Goal: Ask a question

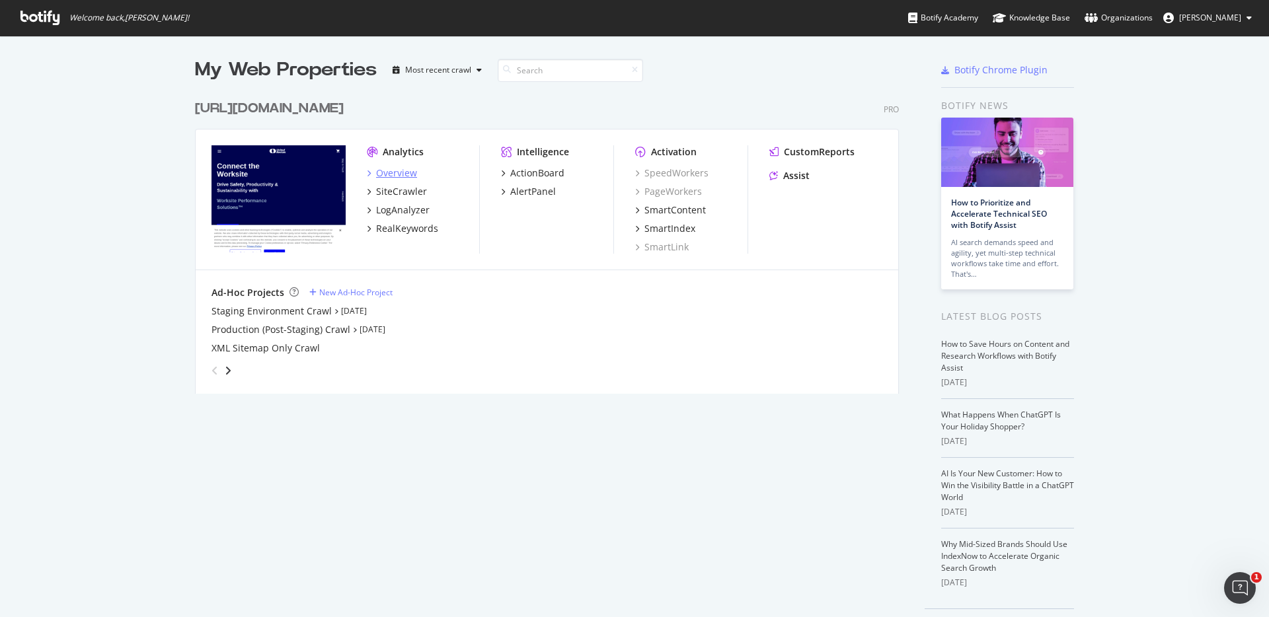
click at [396, 176] on div "Overview" at bounding box center [396, 173] width 41 height 13
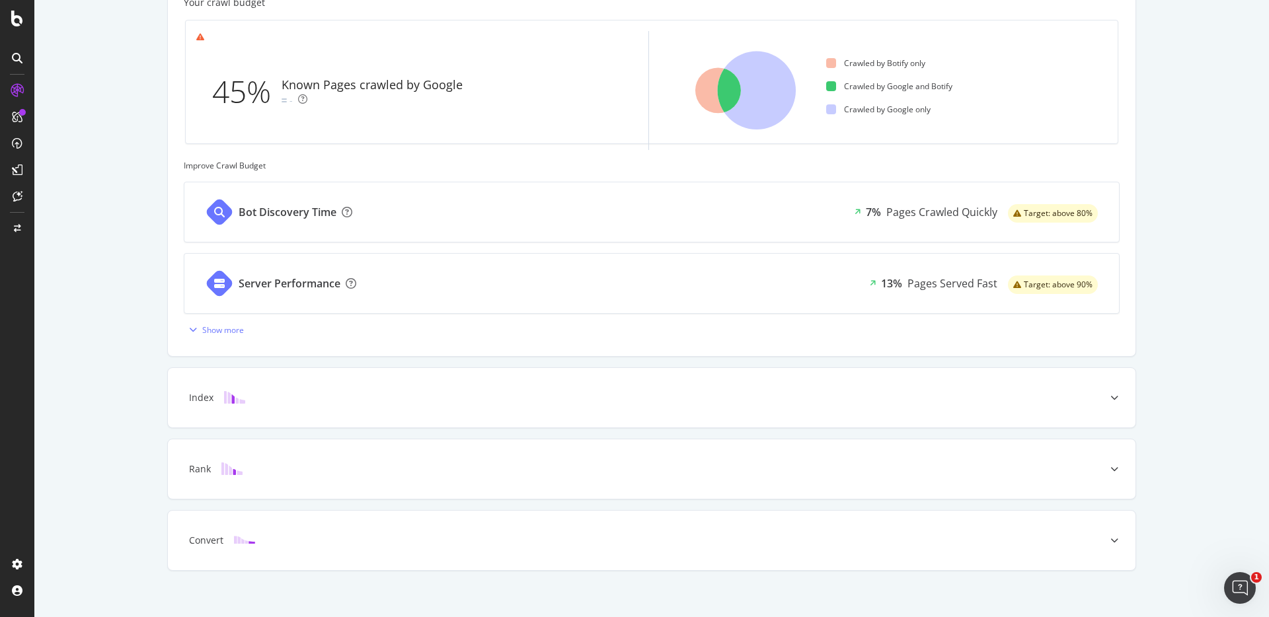
scroll to position [409, 0]
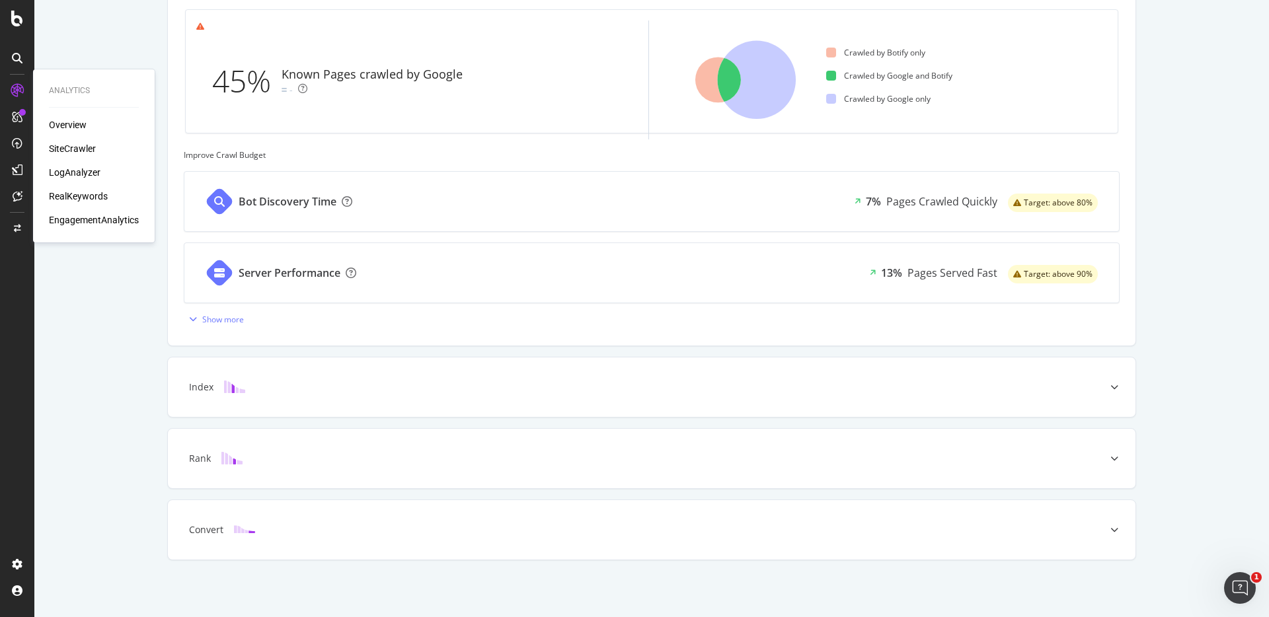
click at [74, 149] on div "SiteCrawler" at bounding box center [72, 148] width 47 height 13
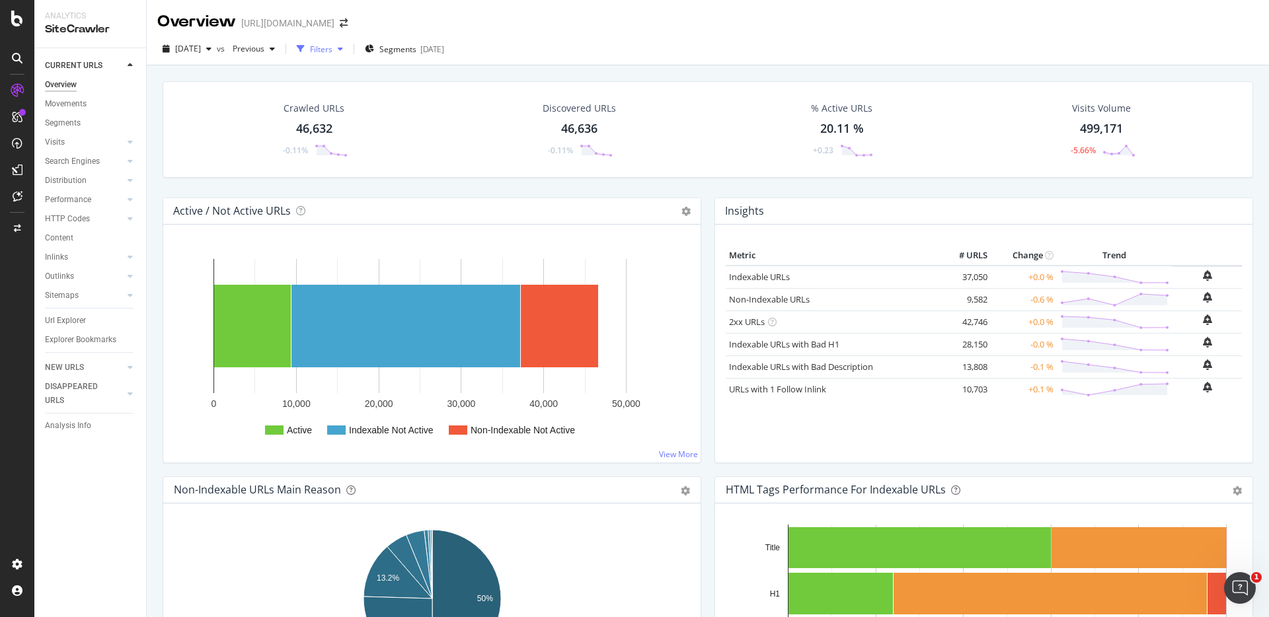
click at [348, 52] on div "button" at bounding box center [340, 49] width 16 height 8
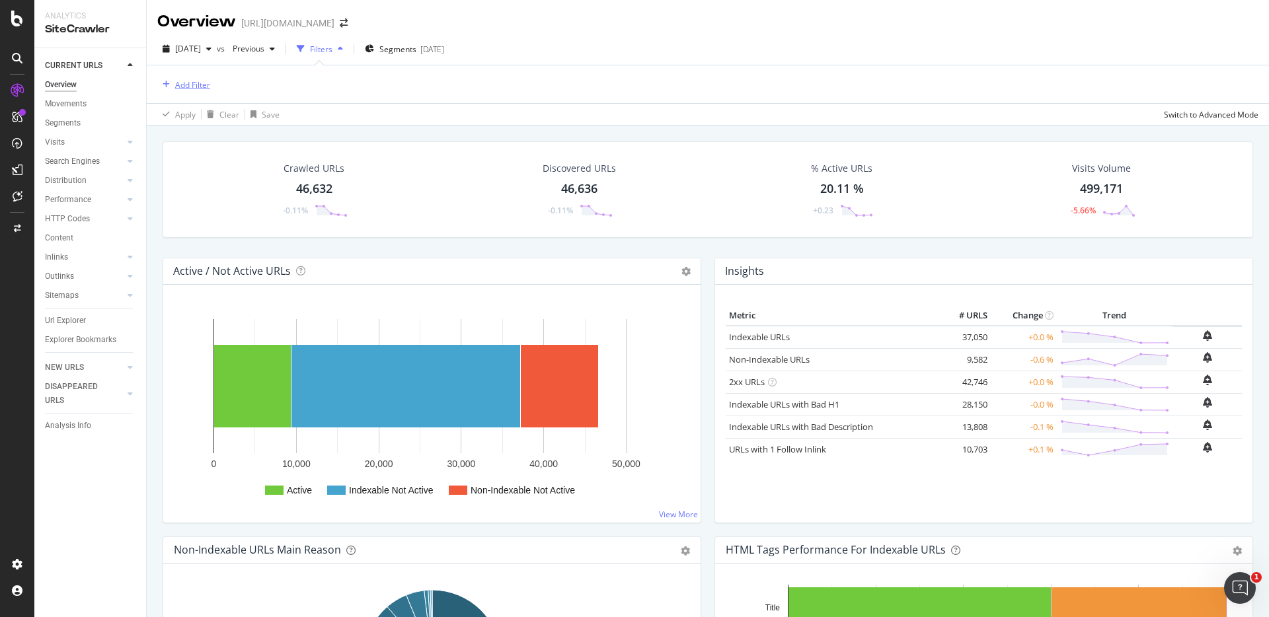
click at [184, 83] on div "Add Filter" at bounding box center [192, 84] width 35 height 11
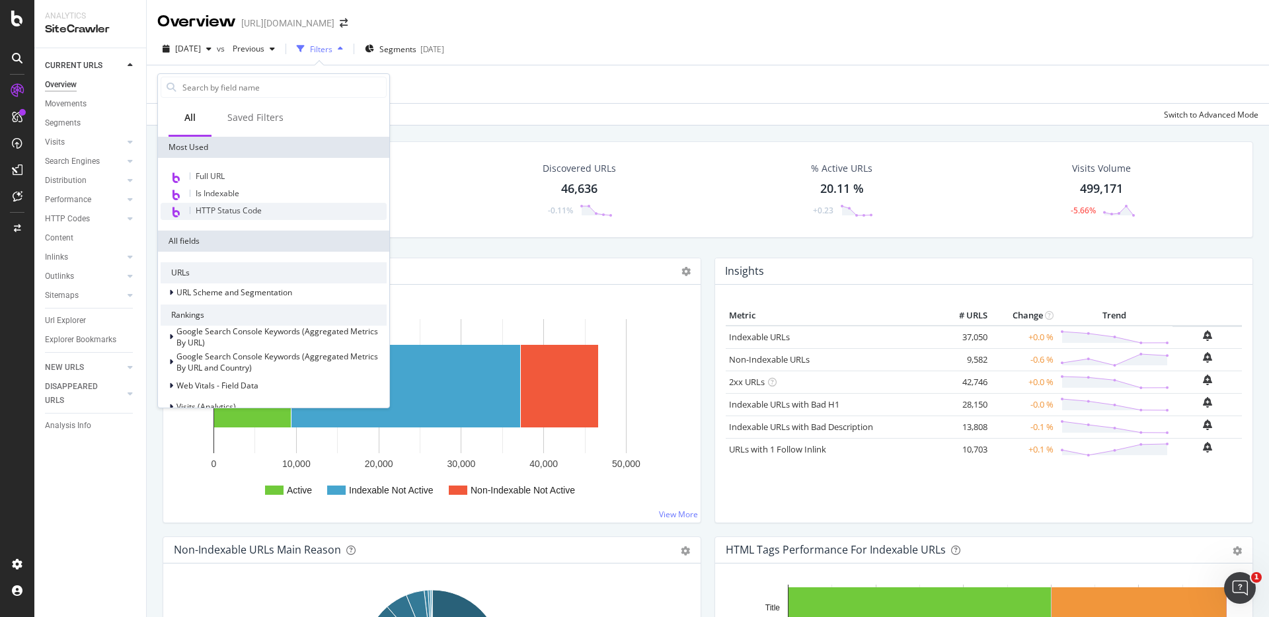
click at [237, 210] on span "HTTP Status Code" at bounding box center [229, 210] width 66 height 11
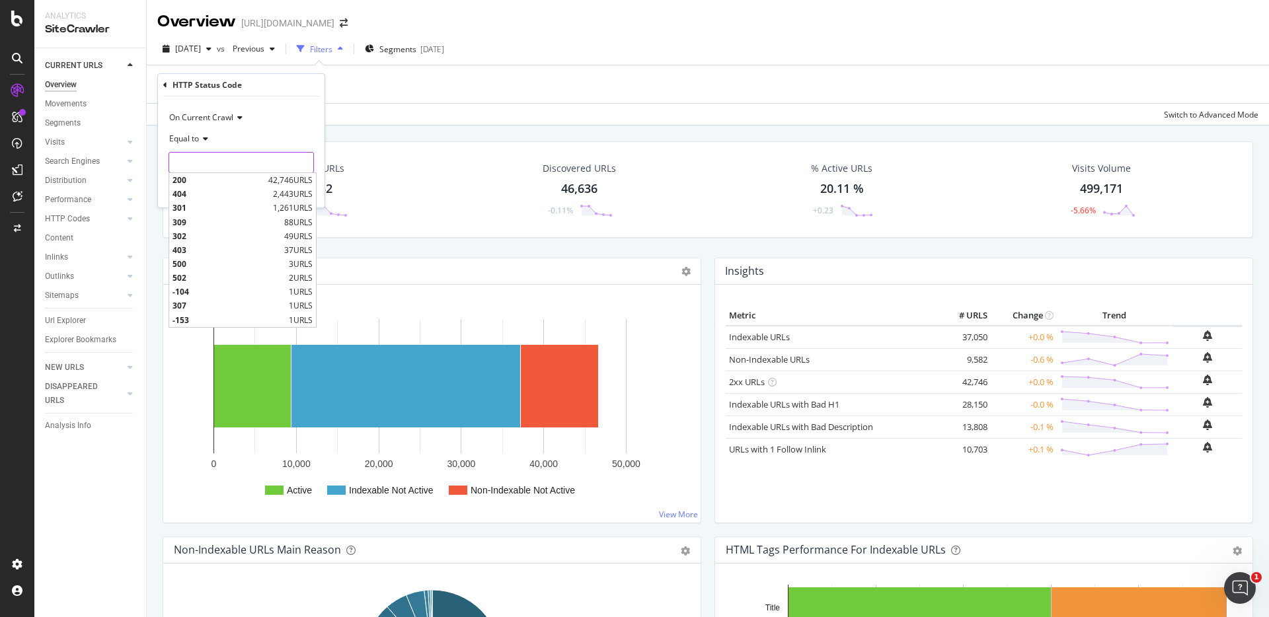
click at [232, 160] on input "number" at bounding box center [240, 162] width 145 height 21
click at [187, 266] on span "500" at bounding box center [228, 263] width 113 height 11
type input "500"
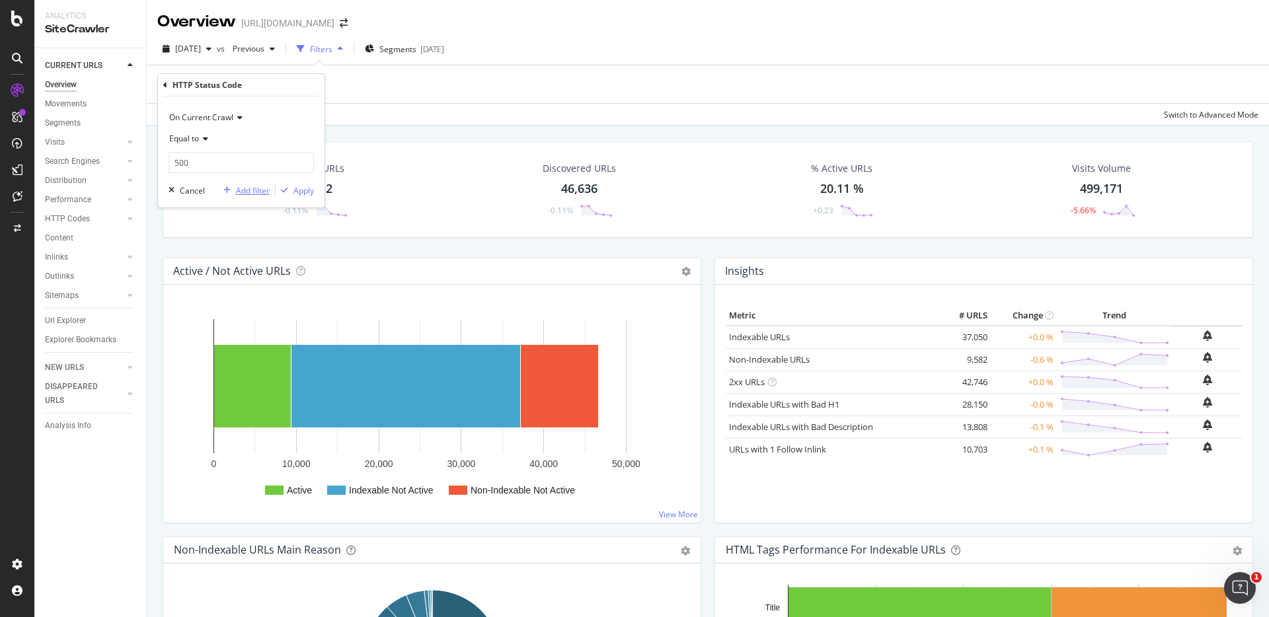
click at [241, 190] on div "Add filter" at bounding box center [253, 190] width 34 height 11
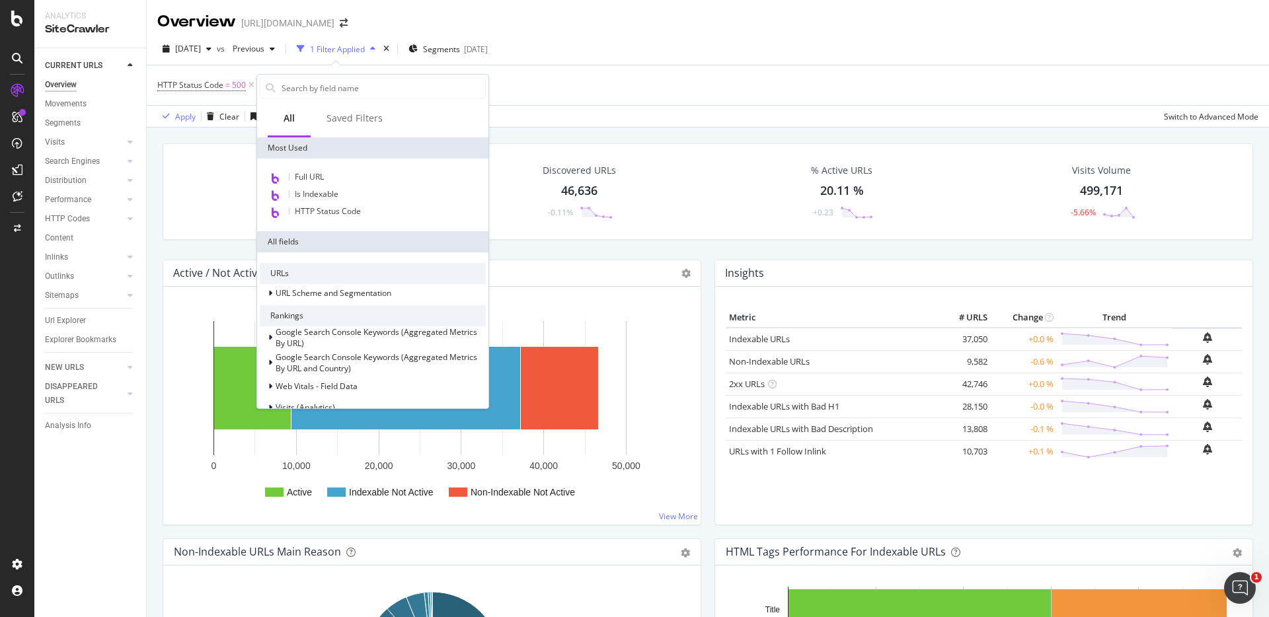
drag, startPoint x: 609, startPoint y: 73, endPoint x: 582, endPoint y: 73, distance: 27.1
click at [601, 73] on div "HTTP Status Code = 500 Add Filter" at bounding box center [707, 85] width 1101 height 40
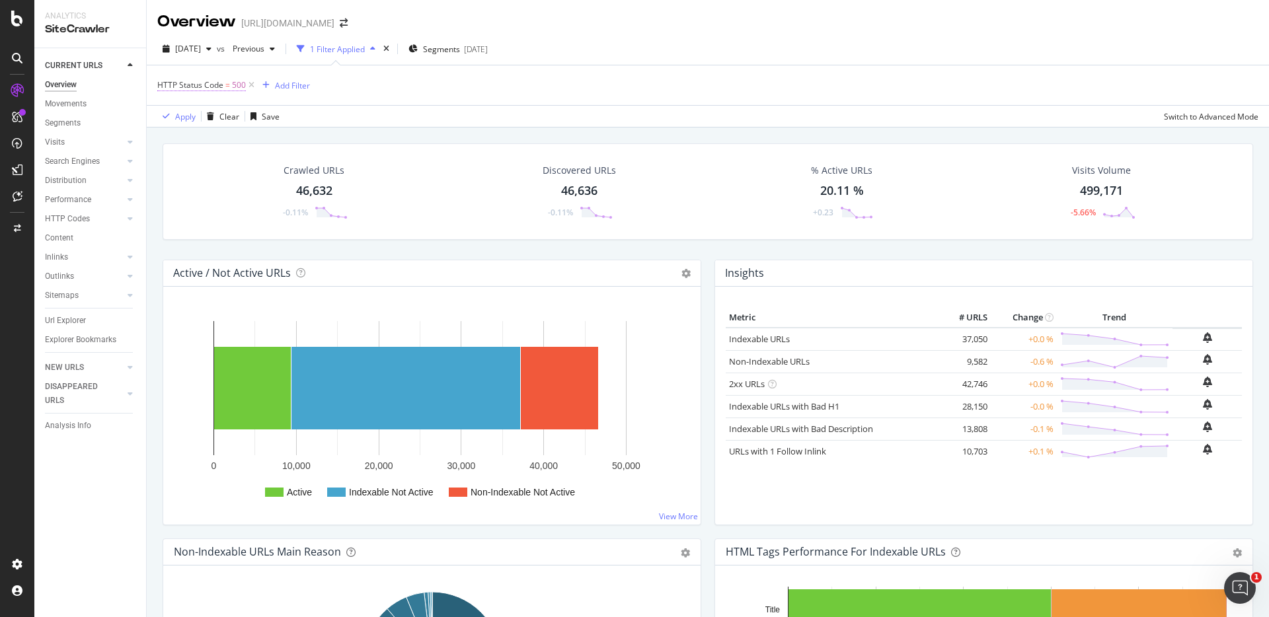
click at [225, 79] on span "=" at bounding box center [227, 84] width 5 height 11
click at [207, 155] on input "500" at bounding box center [240, 161] width 145 height 21
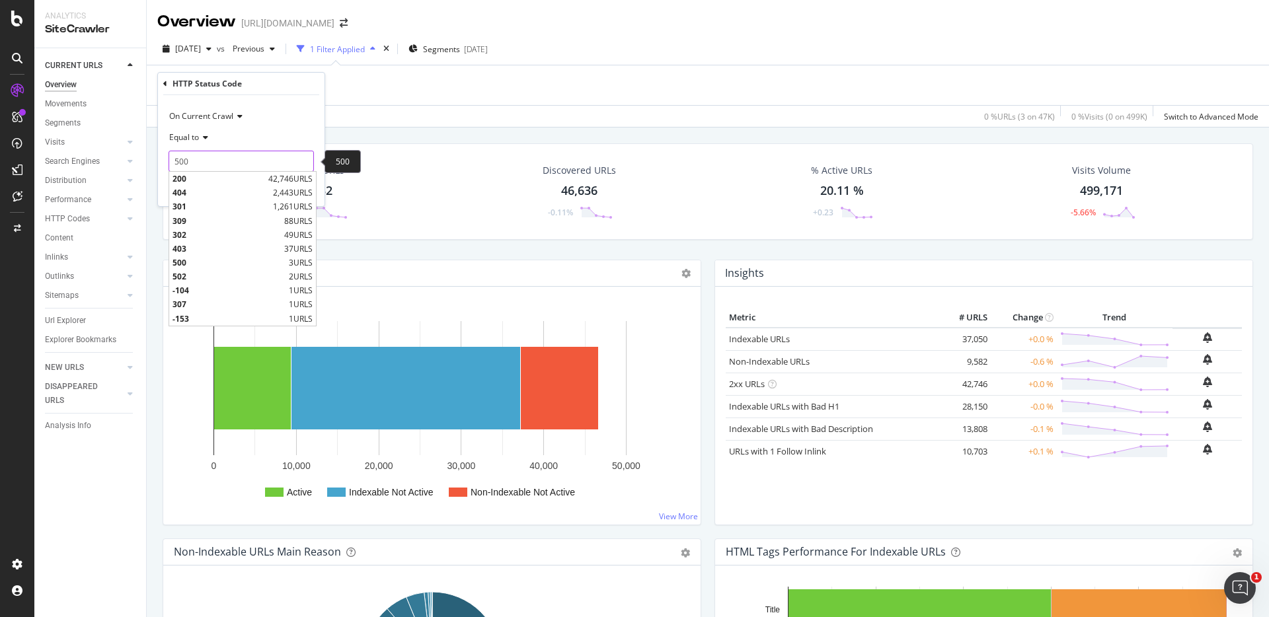
click at [204, 161] on input "500" at bounding box center [240, 161] width 145 height 21
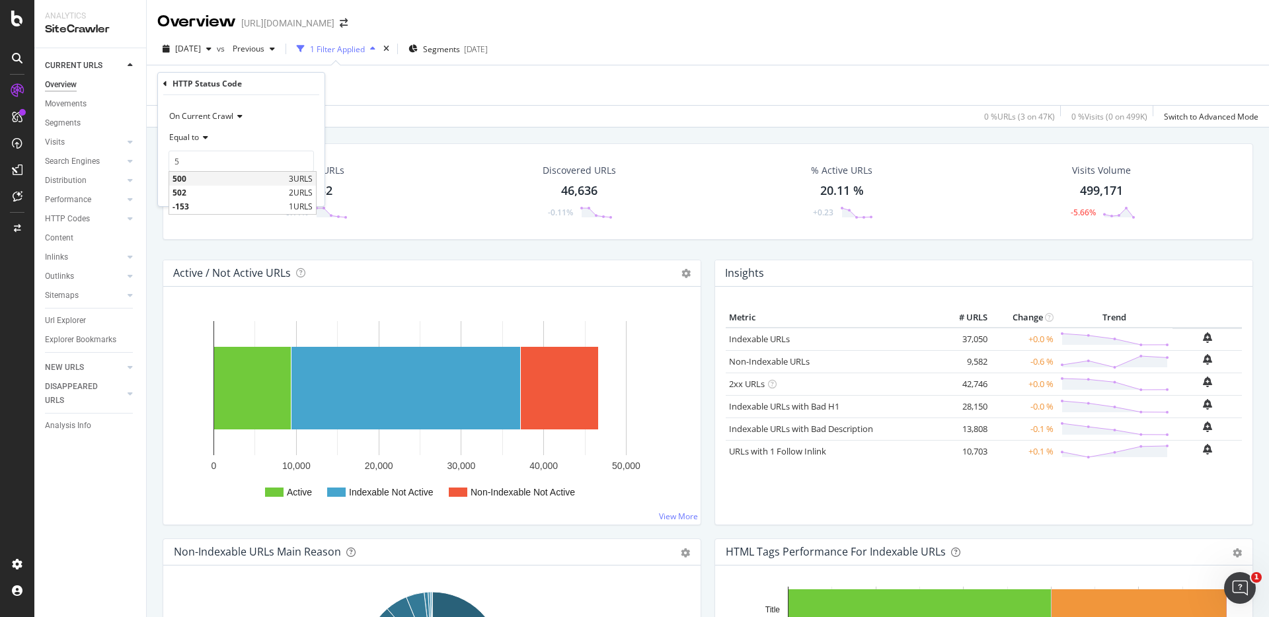
click at [187, 173] on span "500" at bounding box center [228, 178] width 113 height 11
type input "500"
click at [200, 135] on icon at bounding box center [203, 137] width 9 height 8
click at [215, 230] on span "Greater than" at bounding box center [199, 233] width 48 height 11
click at [216, 163] on input "number" at bounding box center [240, 161] width 145 height 21
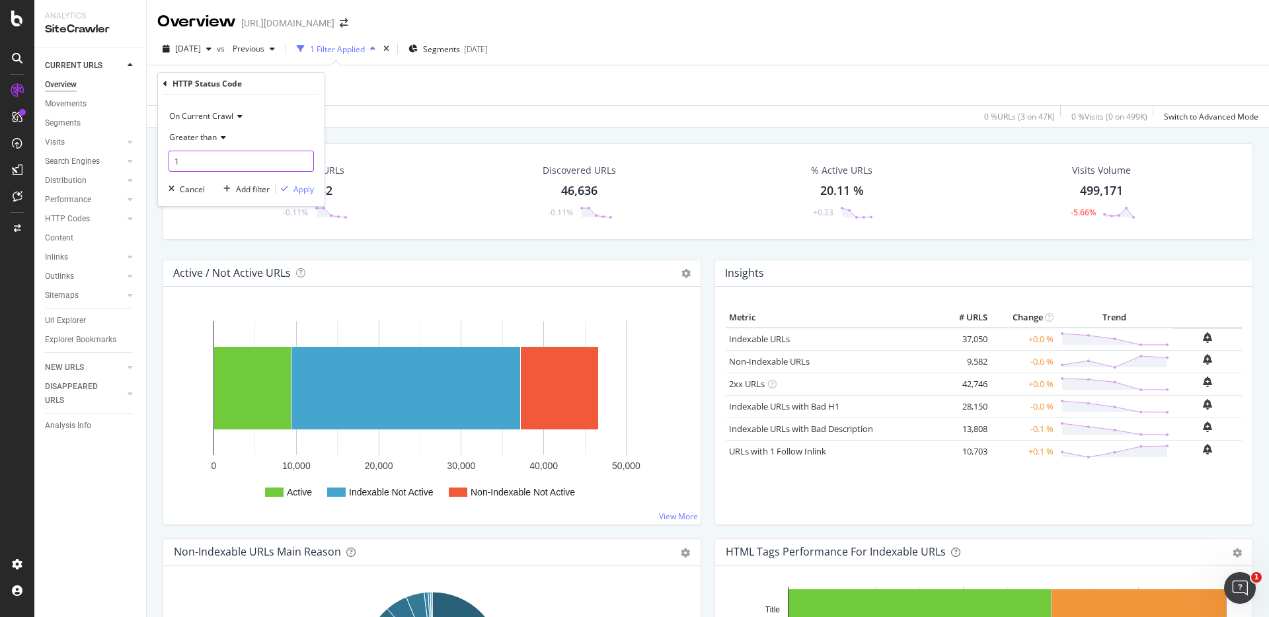
click at [303, 158] on input "1" at bounding box center [240, 161] width 145 height 21
type input "2"
click at [303, 158] on input "2" at bounding box center [240, 161] width 145 height 21
click at [260, 160] on input "2" at bounding box center [240, 161] width 145 height 21
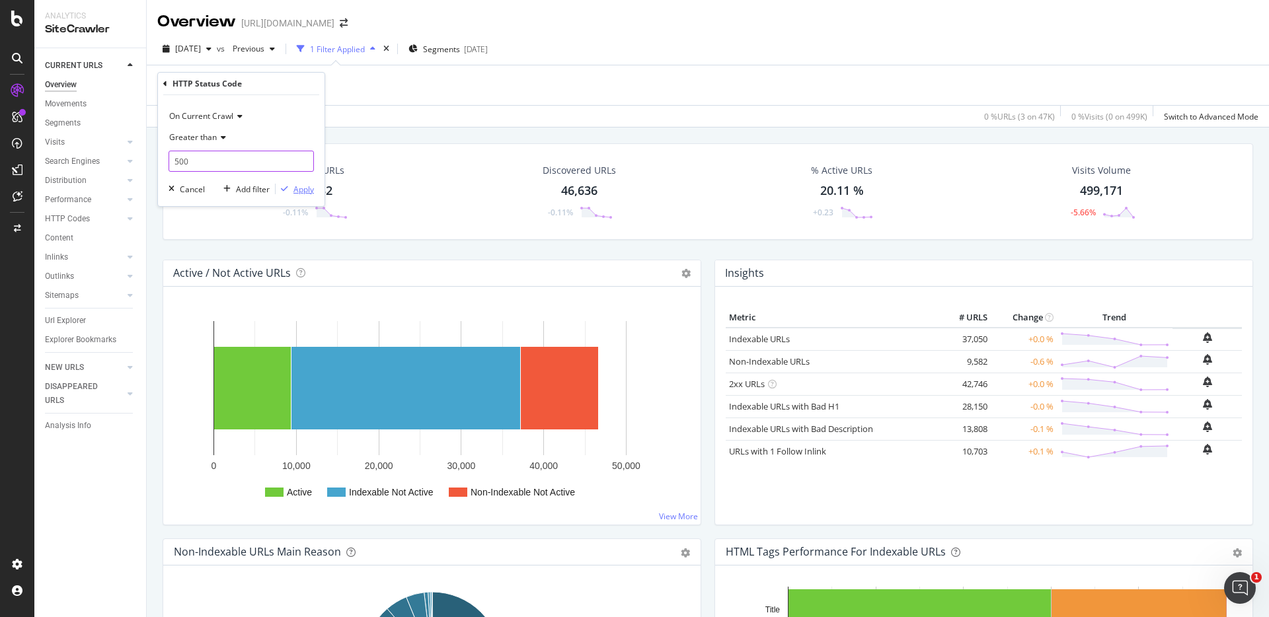
type input "500"
click at [290, 188] on div "button" at bounding box center [285, 189] width 18 height 8
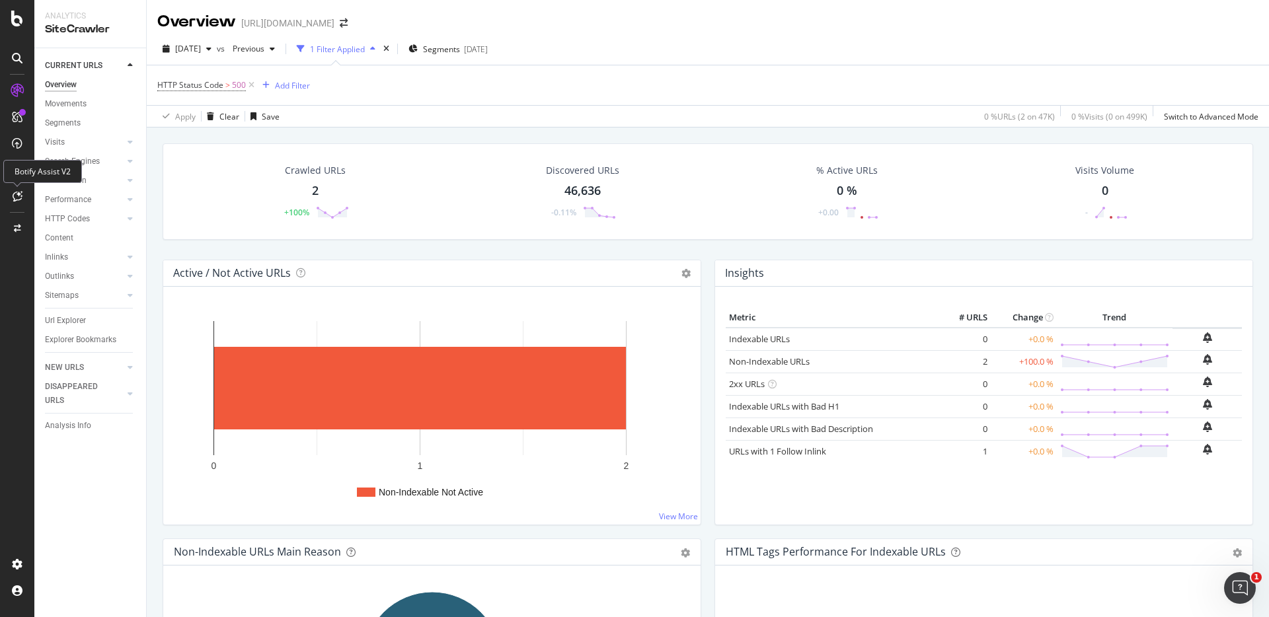
click at [18, 196] on icon at bounding box center [18, 196] width 10 height 11
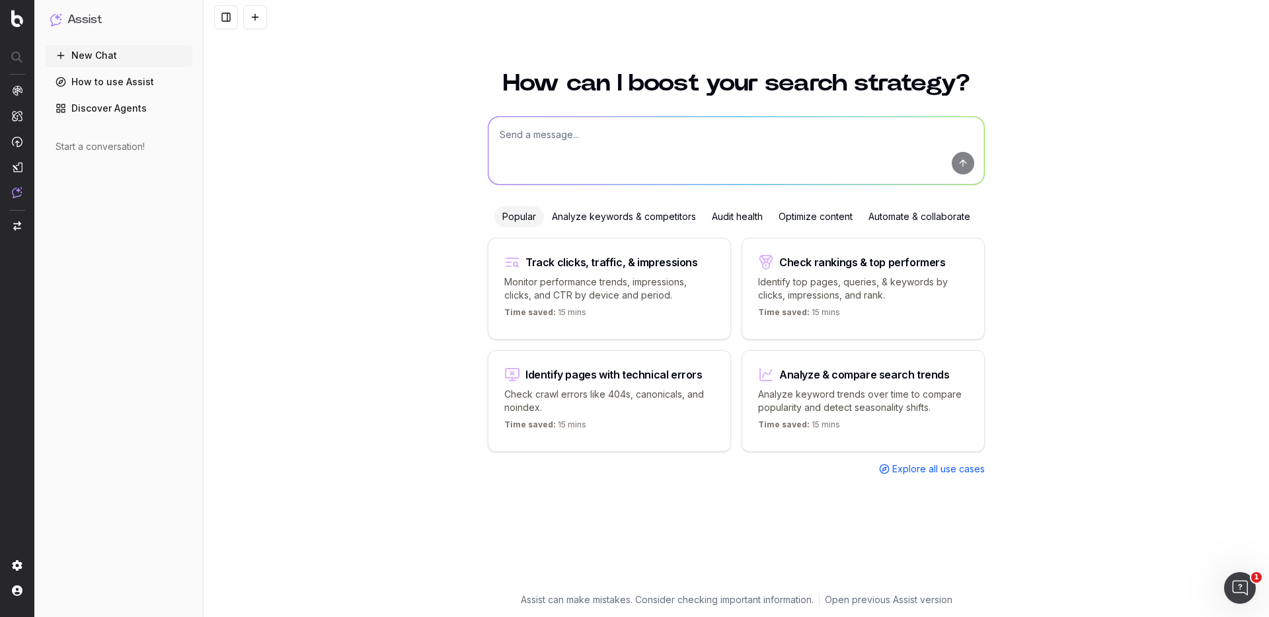
click at [764, 165] on textarea at bounding box center [736, 150] width 496 height 67
type textarea "show me URLs with any 500-level error"
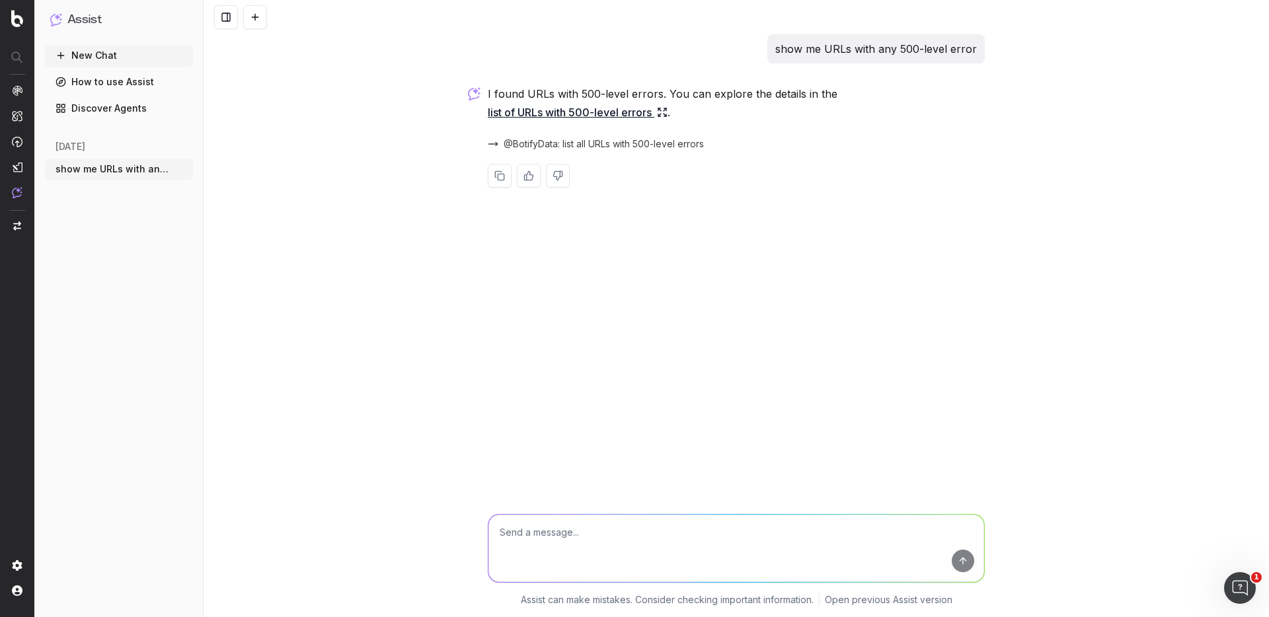
click at [602, 114] on link "list of URLs with 500-level errors" at bounding box center [578, 112] width 180 height 19
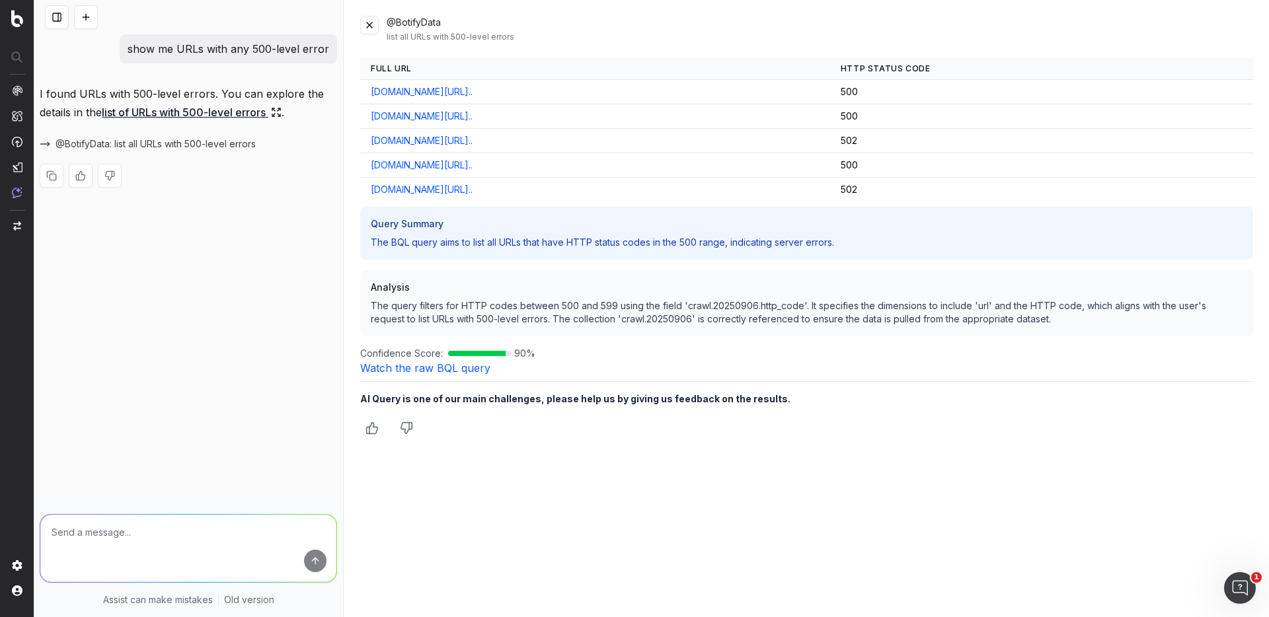
click at [149, 533] on textarea at bounding box center [188, 548] width 296 height 67
type textarea "are any of these 500 errors new this week?"
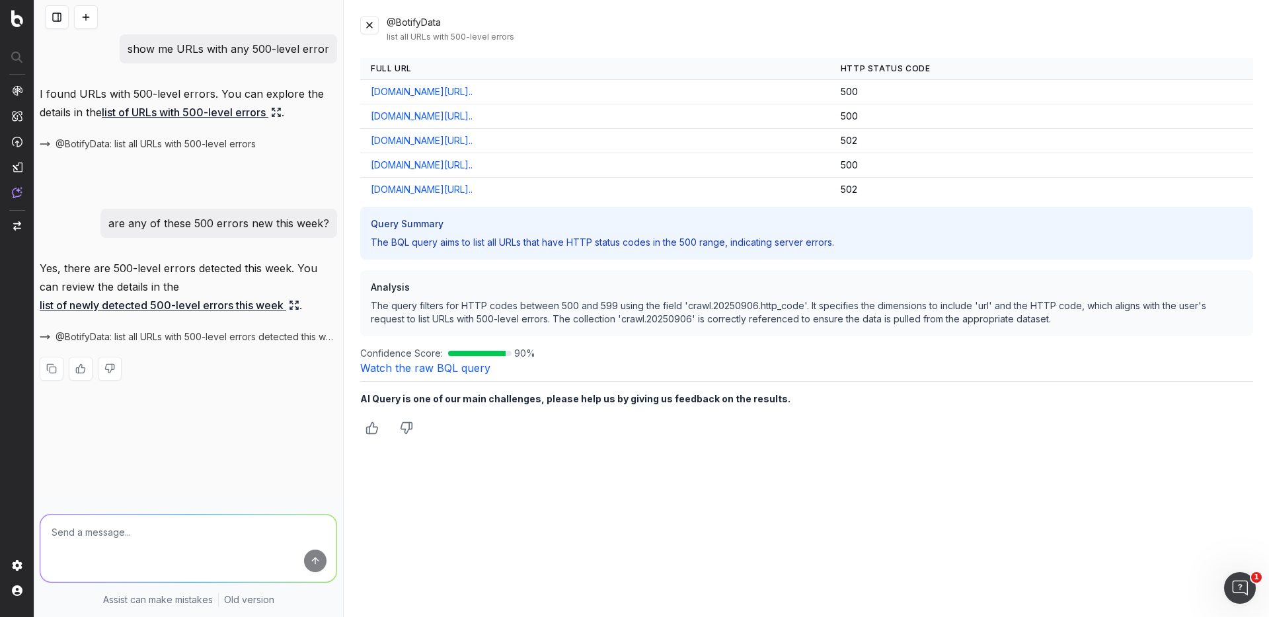
click at [135, 309] on link "list of newly detected 500-level errors this week" at bounding box center [170, 305] width 260 height 19
click at [167, 521] on textarea at bounding box center [188, 548] width 296 height 67
type textarea "were all of these 500 errors present in last week's crawl as well?"
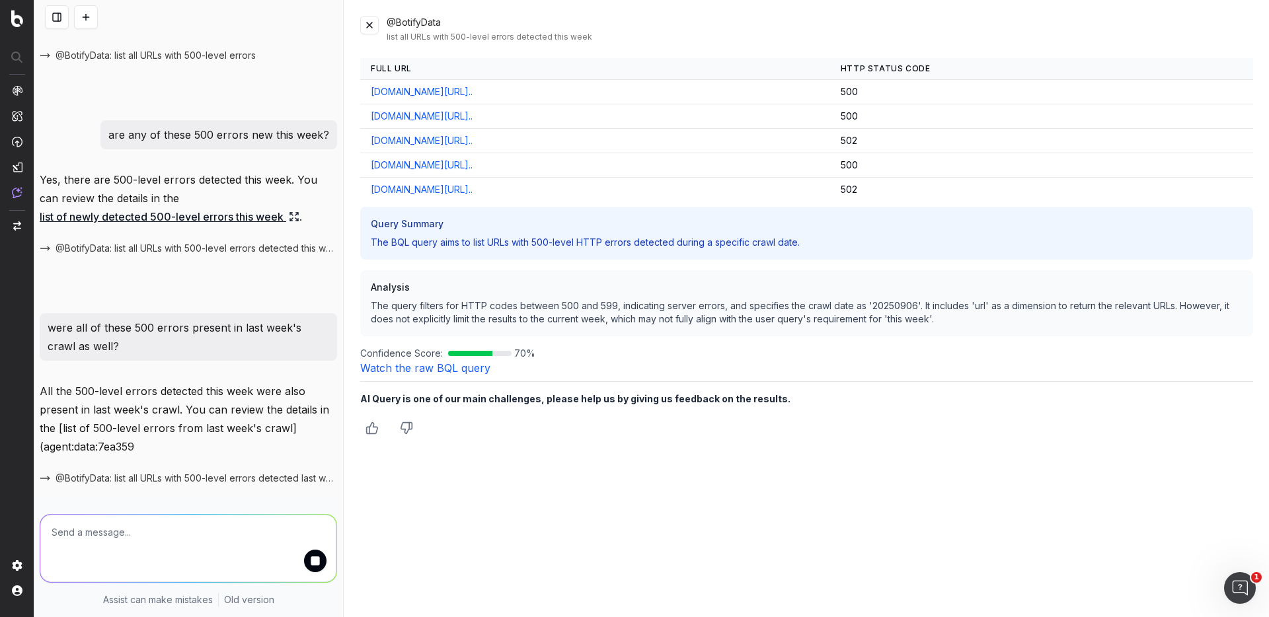
scroll to position [115, 0]
